Goal: Task Accomplishment & Management: Manage account settings

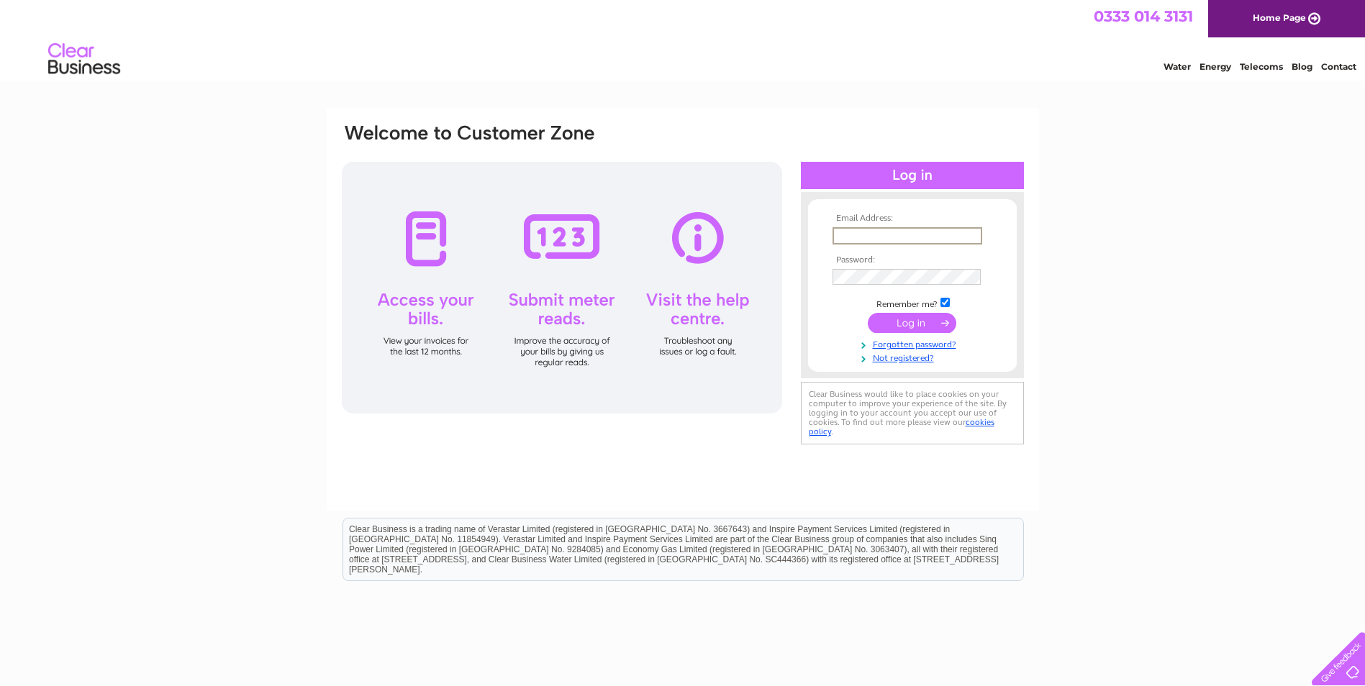
click at [853, 234] on input "text" at bounding box center [907, 235] width 150 height 17
type input "andrew.wise@hotmail.co.uk"
click at [868, 313] on input "submit" at bounding box center [912, 323] width 88 height 20
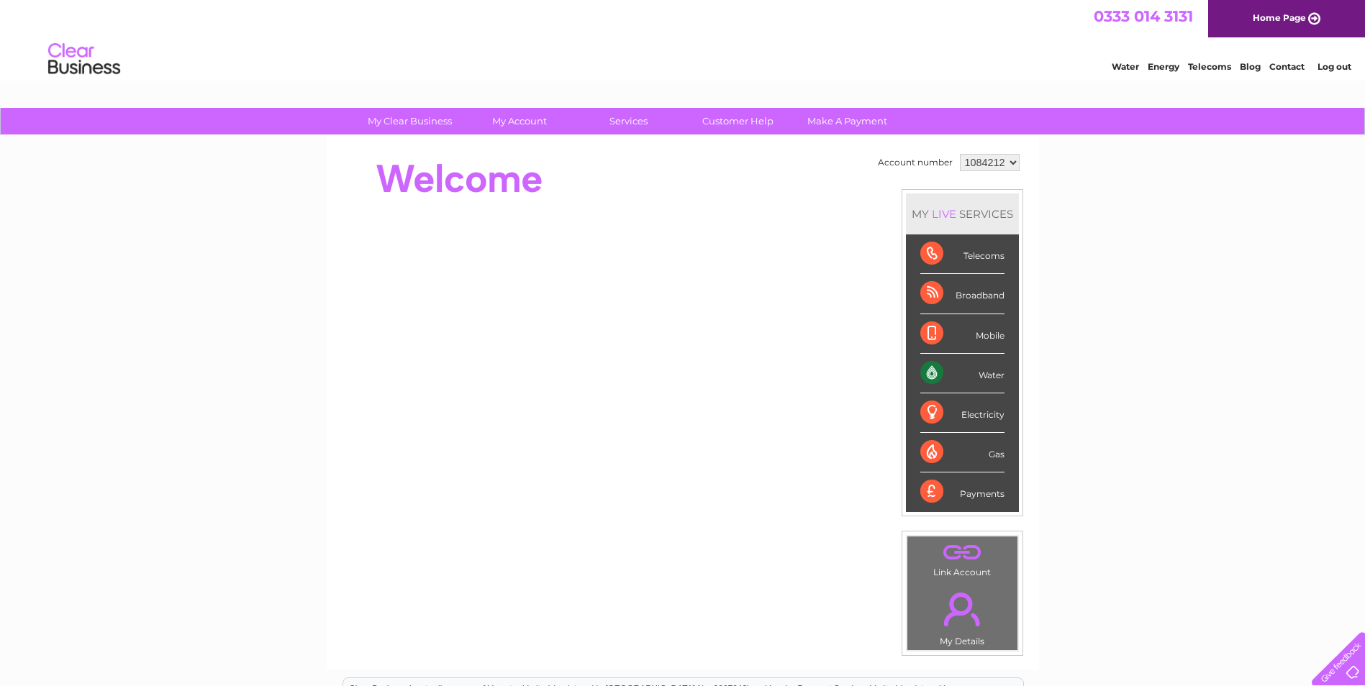
click at [957, 379] on div "Water" at bounding box center [962, 374] width 84 height 40
click at [932, 374] on div "Water" at bounding box center [962, 374] width 84 height 40
click at [999, 377] on div "Water" at bounding box center [962, 374] width 84 height 40
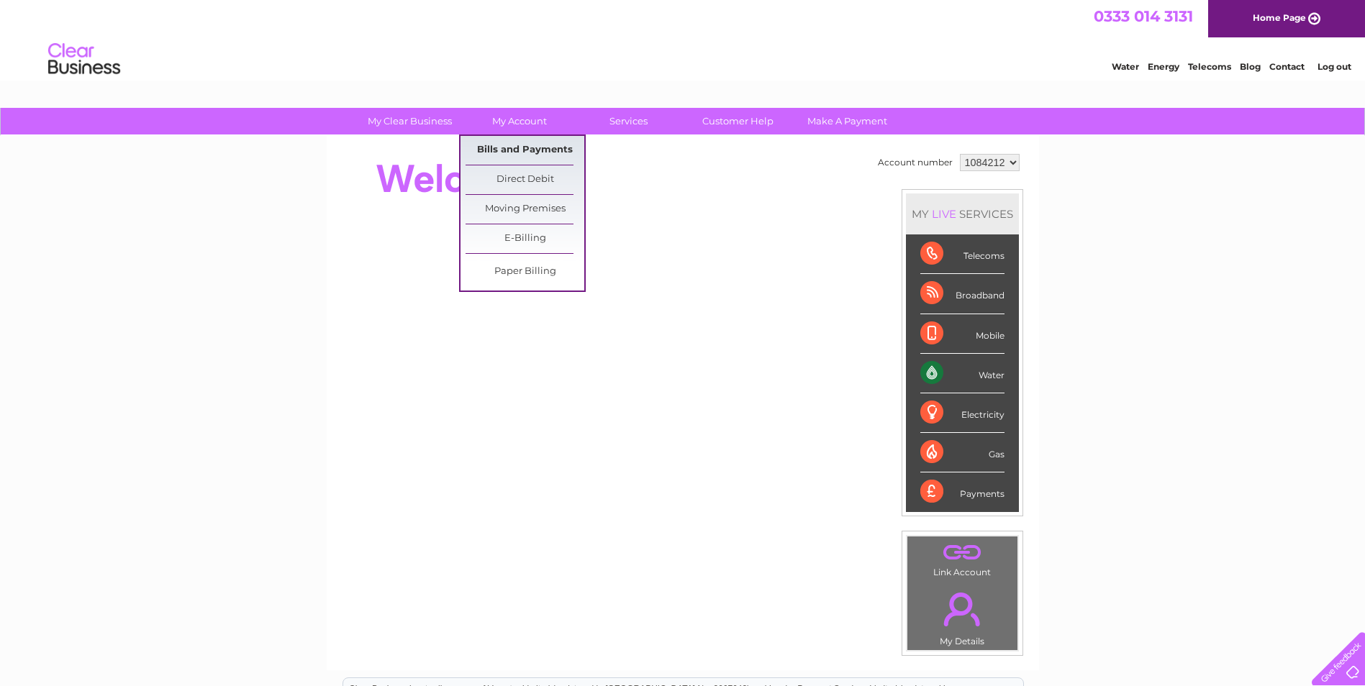
click at [533, 146] on link "Bills and Payments" at bounding box center [525, 150] width 119 height 29
